Goal: Information Seeking & Learning: Learn about a topic

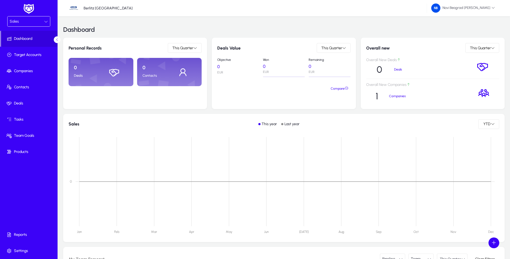
click at [47, 22] on icon at bounding box center [46, 22] width 4 height 4
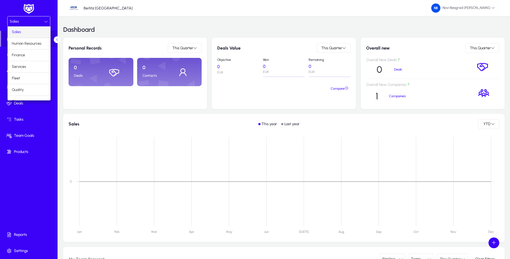
click at [37, 120] on div at bounding box center [255, 129] width 510 height 259
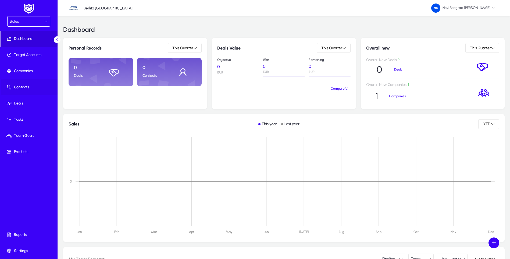
click at [27, 89] on span "Contacts" at bounding box center [30, 86] width 58 height 5
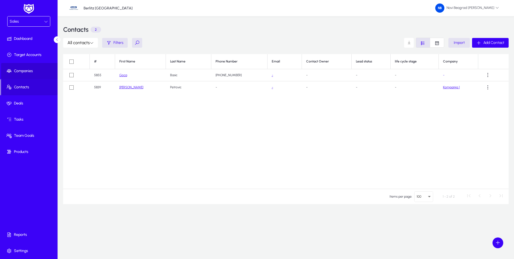
click at [22, 72] on span "Companies" at bounding box center [30, 70] width 58 height 5
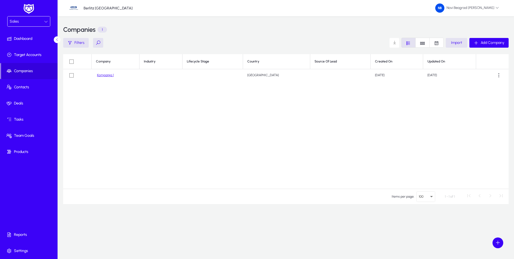
click at [107, 76] on link "Kompanija 1" at bounding box center [105, 75] width 17 height 4
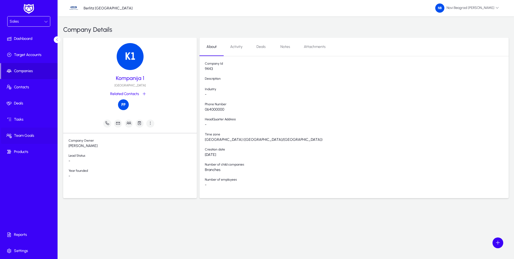
click at [32, 136] on span "Team Goals" at bounding box center [30, 135] width 58 height 5
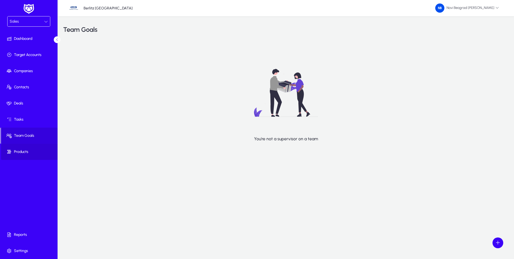
click at [23, 154] on span "Products" at bounding box center [30, 151] width 58 height 5
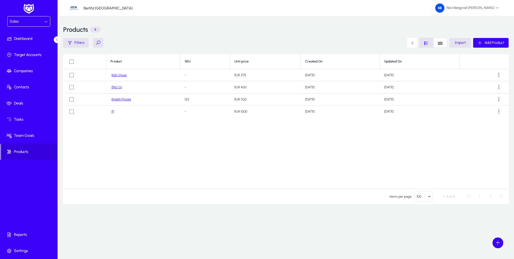
click at [122, 75] on link "Kids Group" at bounding box center [119, 75] width 15 height 4
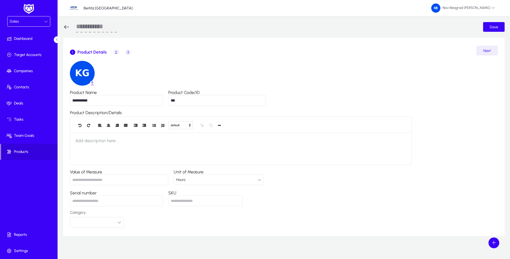
scroll to position [4, 0]
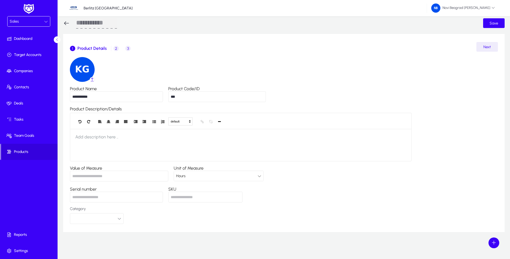
click at [116, 49] on span "2" at bounding box center [116, 48] width 5 height 5
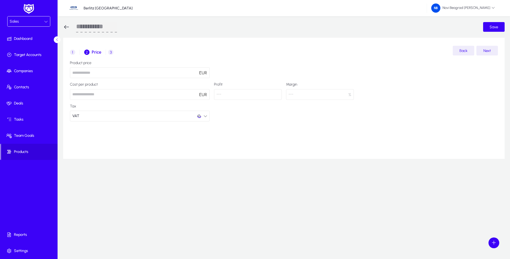
scroll to position [0, 0]
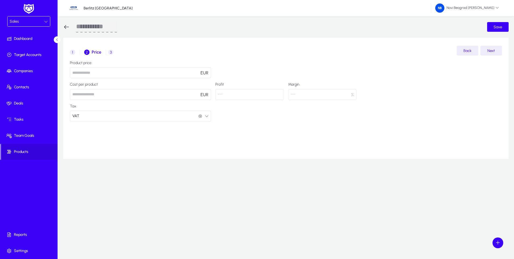
click at [112, 54] on span "3" at bounding box center [110, 51] width 5 height 5
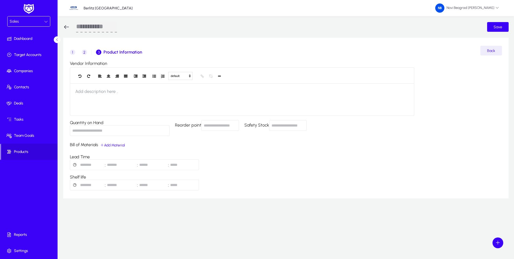
click at [65, 27] on icon at bounding box center [66, 27] width 6 height 6
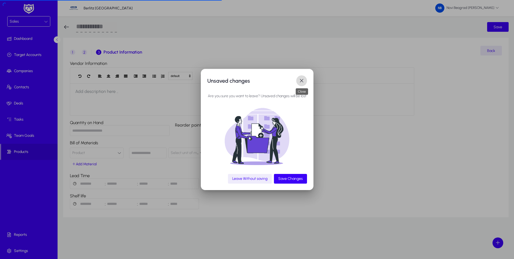
click at [304, 80] on span "button" at bounding box center [301, 80] width 11 height 11
drag, startPoint x: 306, startPoint y: 82, endPoint x: 303, endPoint y: 82, distance: 3.2
click at [306, 82] on span "button" at bounding box center [301, 80] width 11 height 11
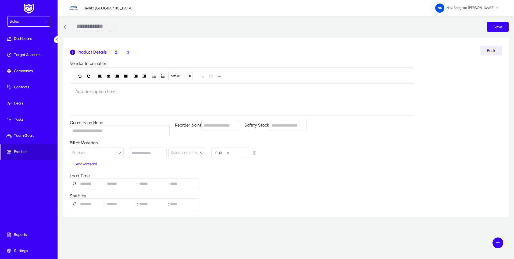
click at [20, 150] on span "Products" at bounding box center [29, 151] width 56 height 5
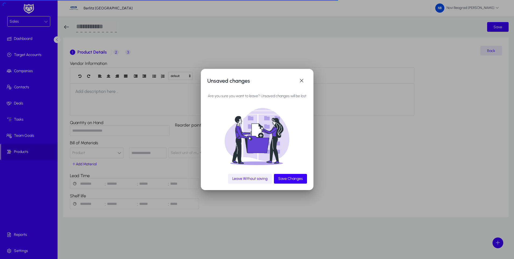
click at [270, 179] on span "button" at bounding box center [250, 178] width 44 height 13
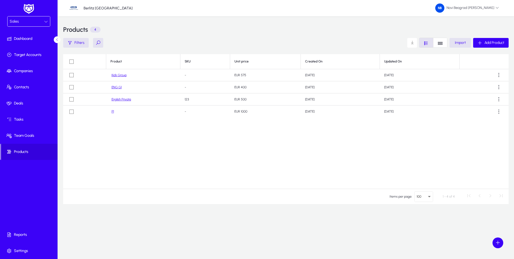
click at [121, 100] on link "English Private" at bounding box center [122, 99] width 20 height 4
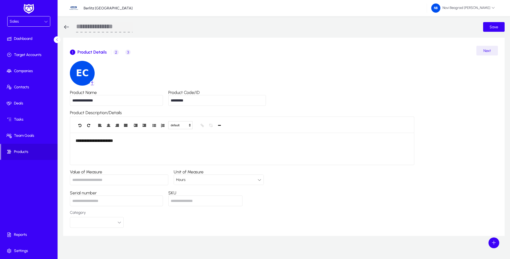
click at [121, 222] on icon "button" at bounding box center [120, 222] width 4 height 4
click at [149, 220] on div at bounding box center [255, 129] width 510 height 259
click at [116, 53] on span "2" at bounding box center [116, 51] width 5 height 5
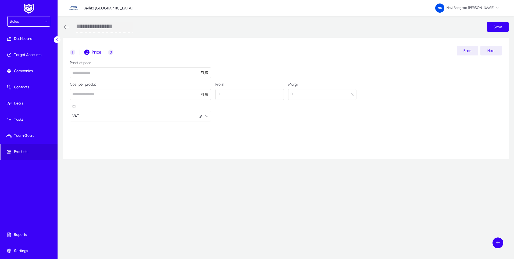
click at [112, 52] on span "3" at bounding box center [110, 51] width 5 height 5
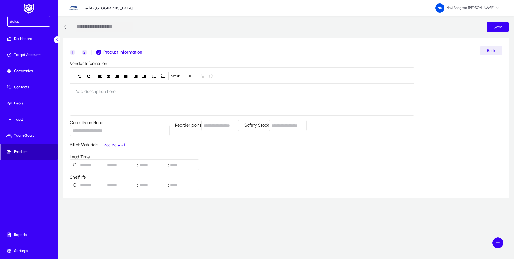
click at [22, 152] on span "Products" at bounding box center [29, 151] width 56 height 5
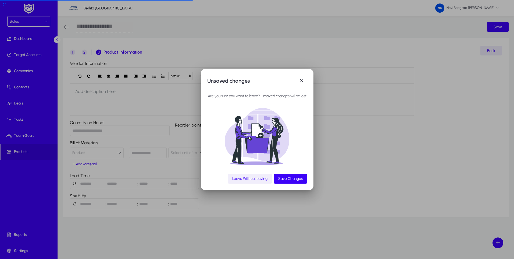
click at [242, 179] on span "Leave Without saving" at bounding box center [249, 178] width 35 height 5
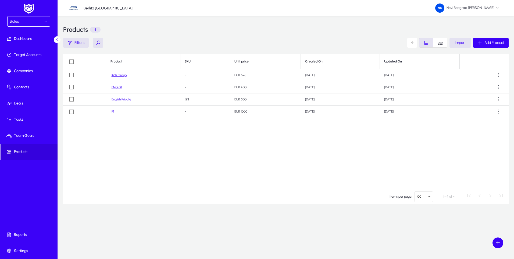
click at [118, 76] on link "Kids Group" at bounding box center [119, 75] width 15 height 4
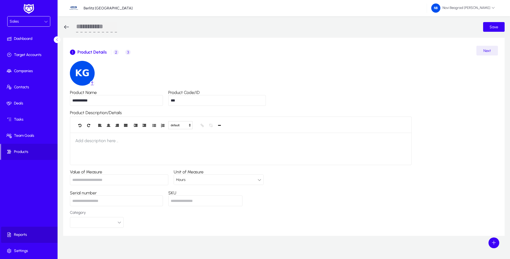
click at [19, 235] on span "Reports" at bounding box center [30, 234] width 58 height 5
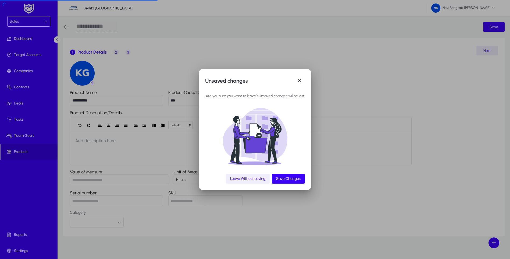
click at [257, 182] on span "button" at bounding box center [248, 178] width 44 height 13
